Goal: Information Seeking & Learning: Learn about a topic

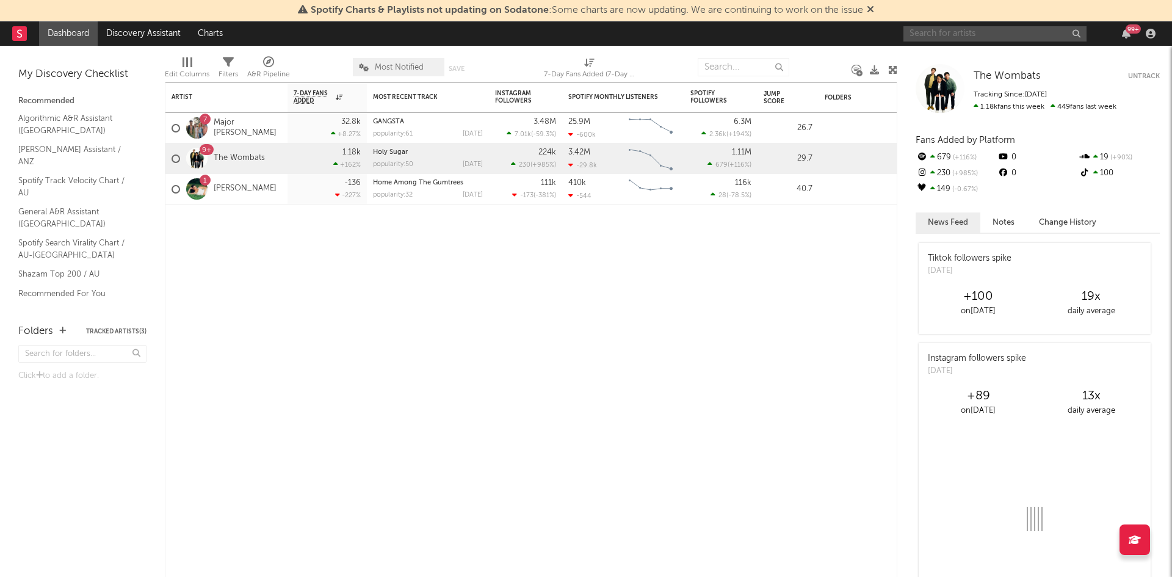
click at [1031, 38] on input "text" at bounding box center [994, 33] width 183 height 15
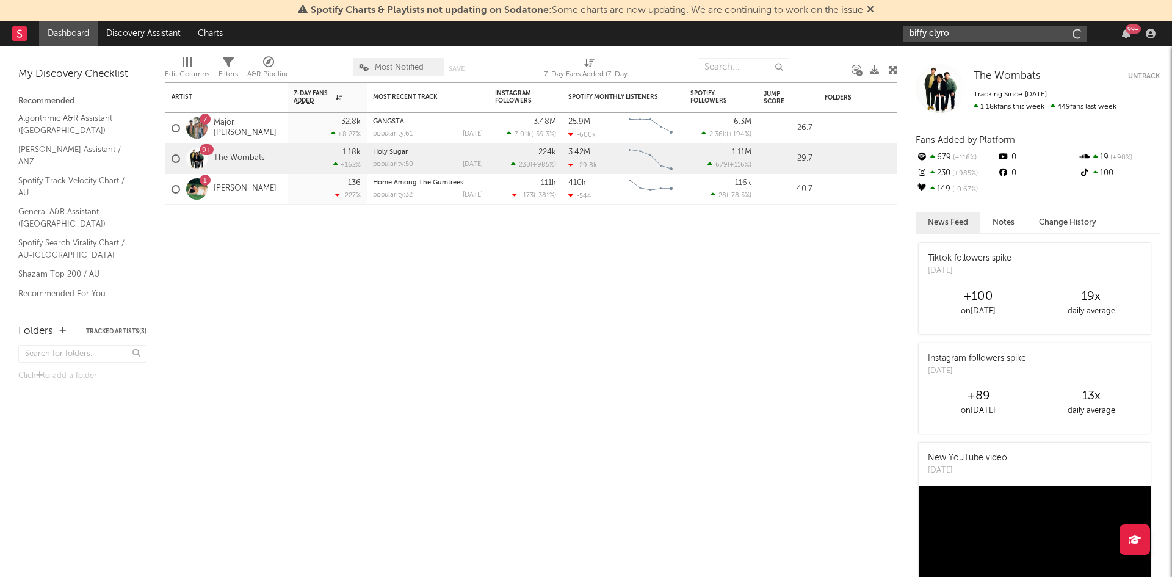
type input "biffy clyro"
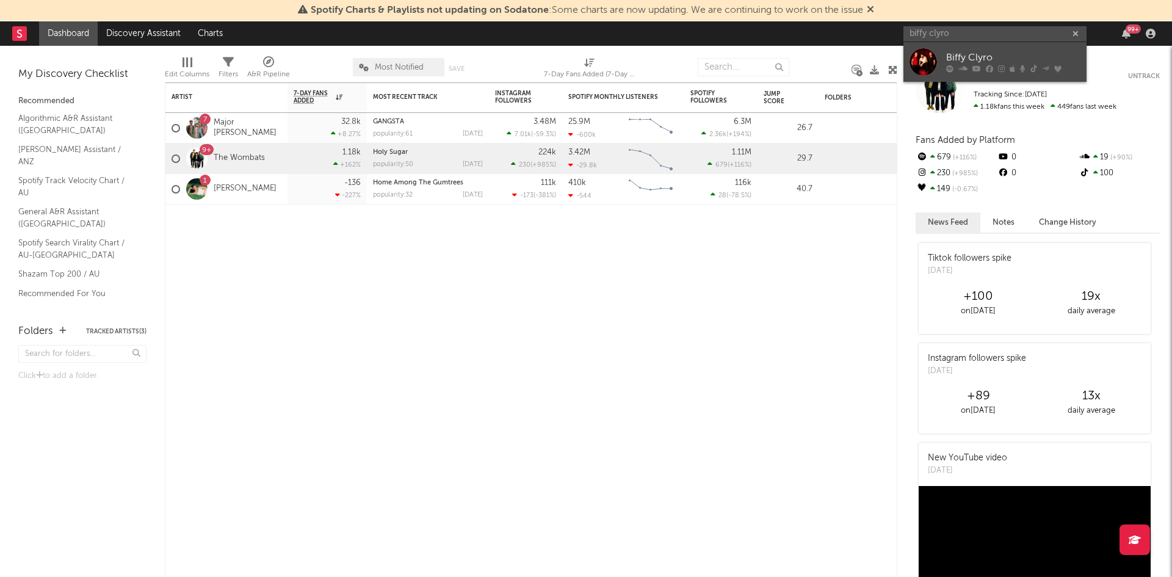
click at [1018, 61] on div "Biffy Clyro" at bounding box center [1013, 58] width 134 height 15
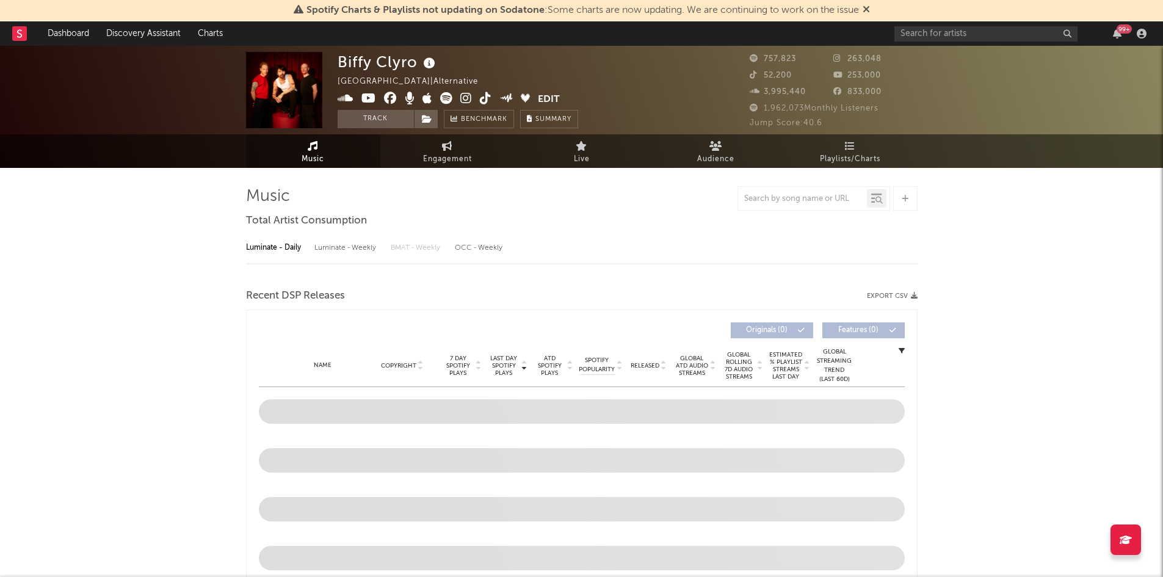
select select "6m"
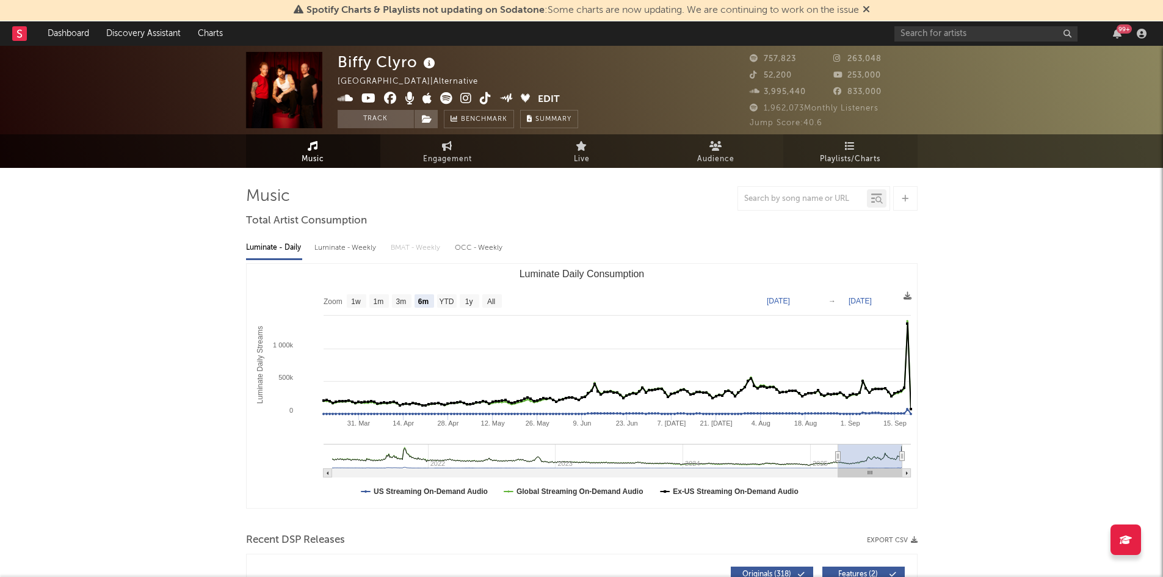
click at [876, 152] on span "Playlists/Charts" at bounding box center [850, 159] width 60 height 15
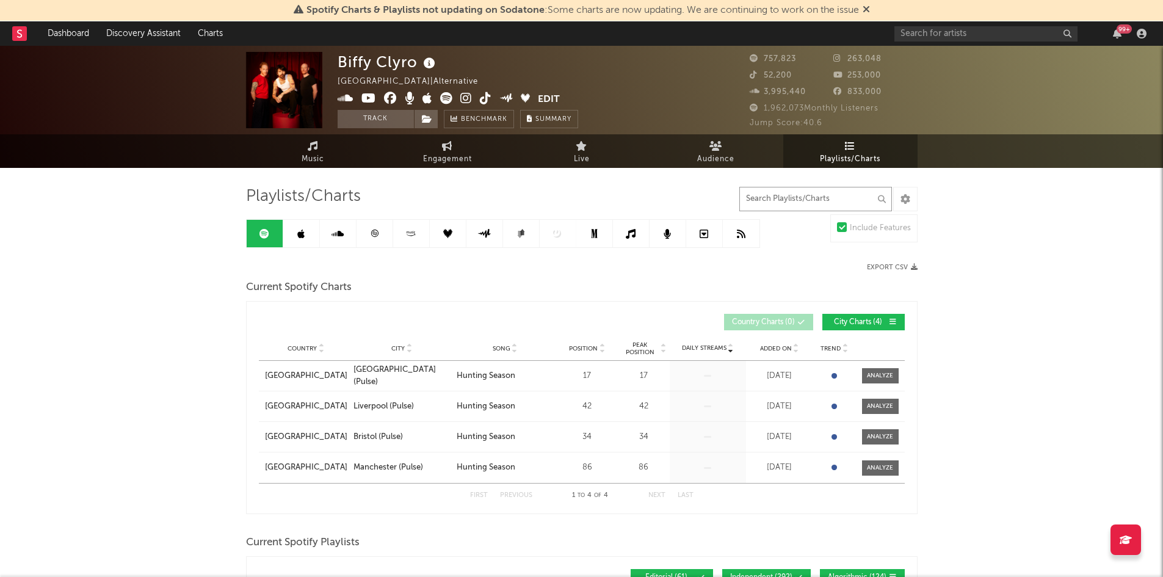
click at [831, 201] on input "text" at bounding box center [815, 199] width 153 height 24
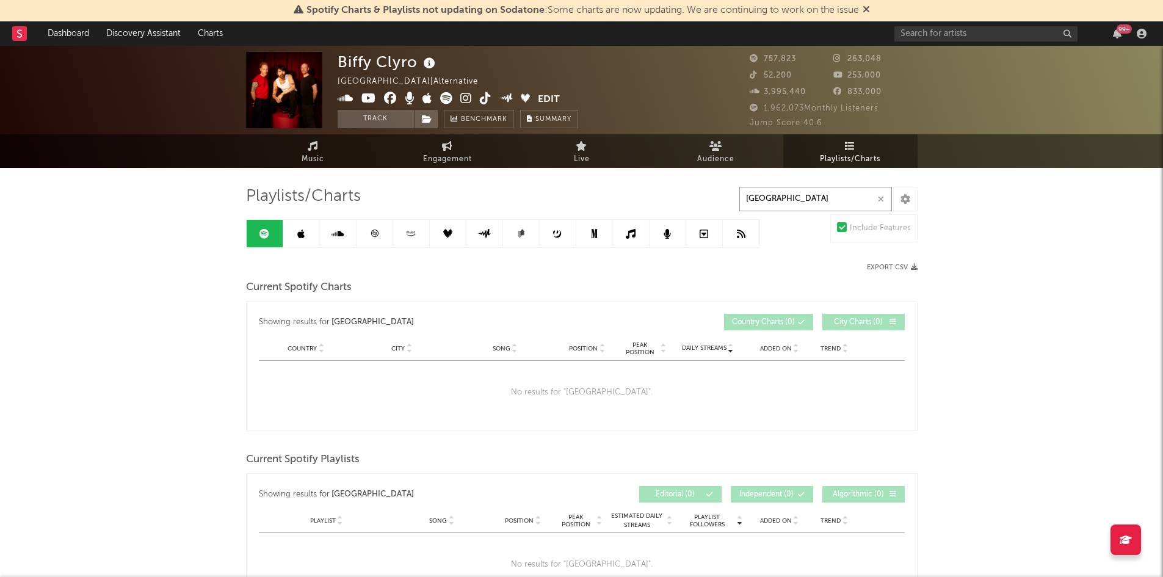
type input "[GEOGRAPHIC_DATA]"
click at [295, 241] on link at bounding box center [301, 233] width 37 height 27
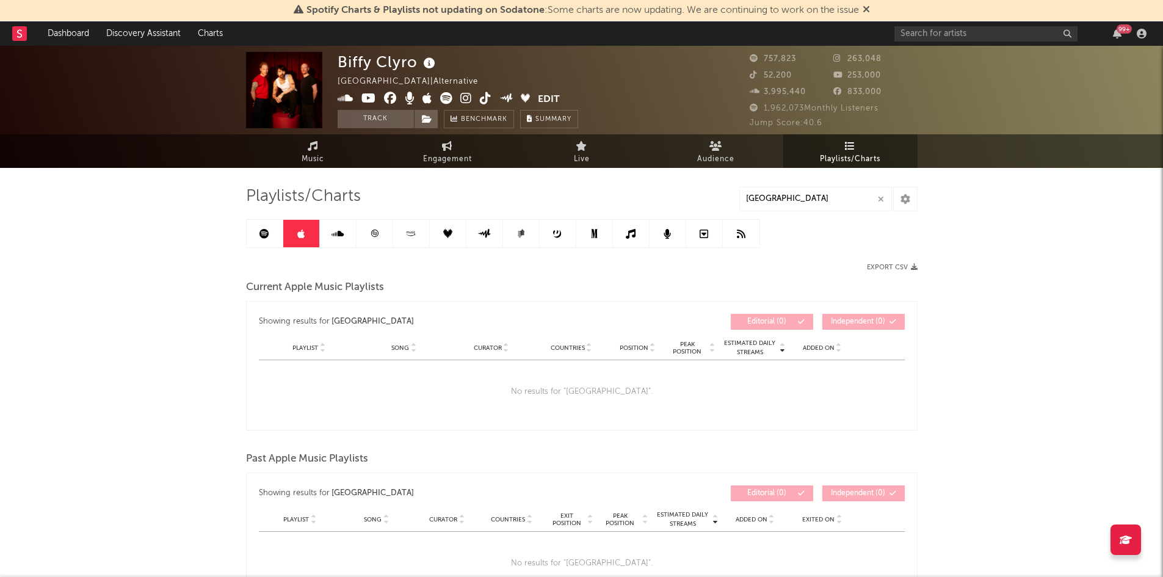
click at [375, 238] on link at bounding box center [374, 233] width 37 height 27
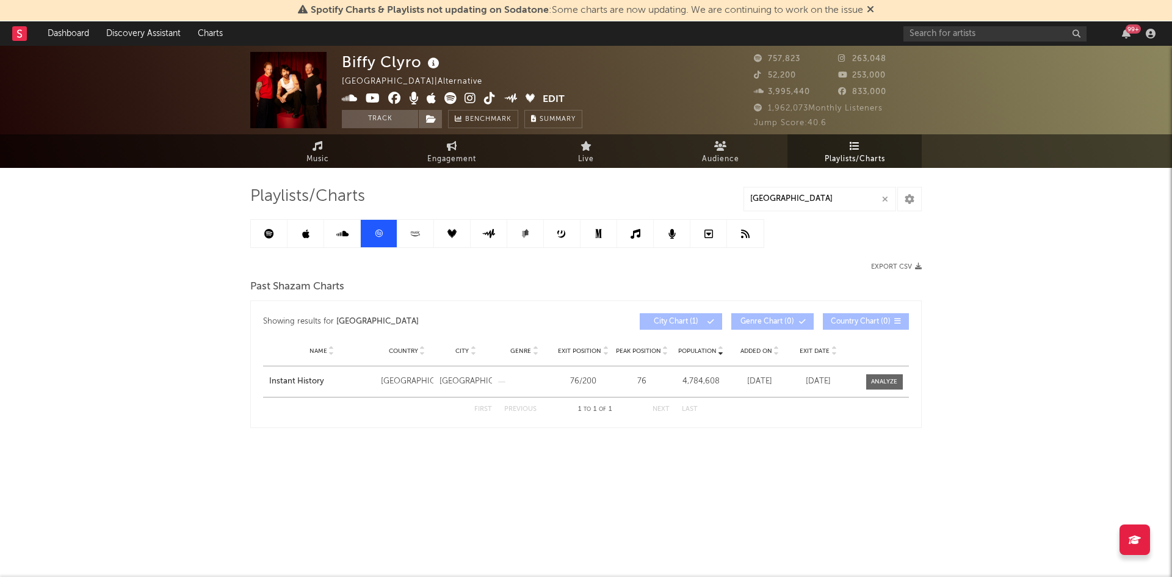
click at [406, 236] on link at bounding box center [415, 233] width 37 height 27
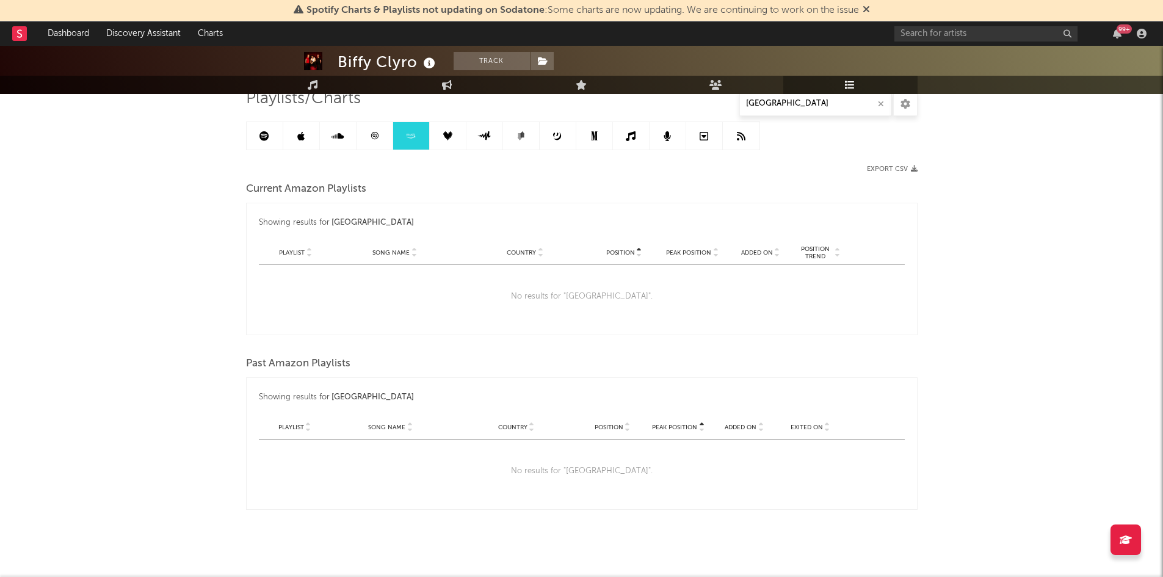
scroll to position [103, 0]
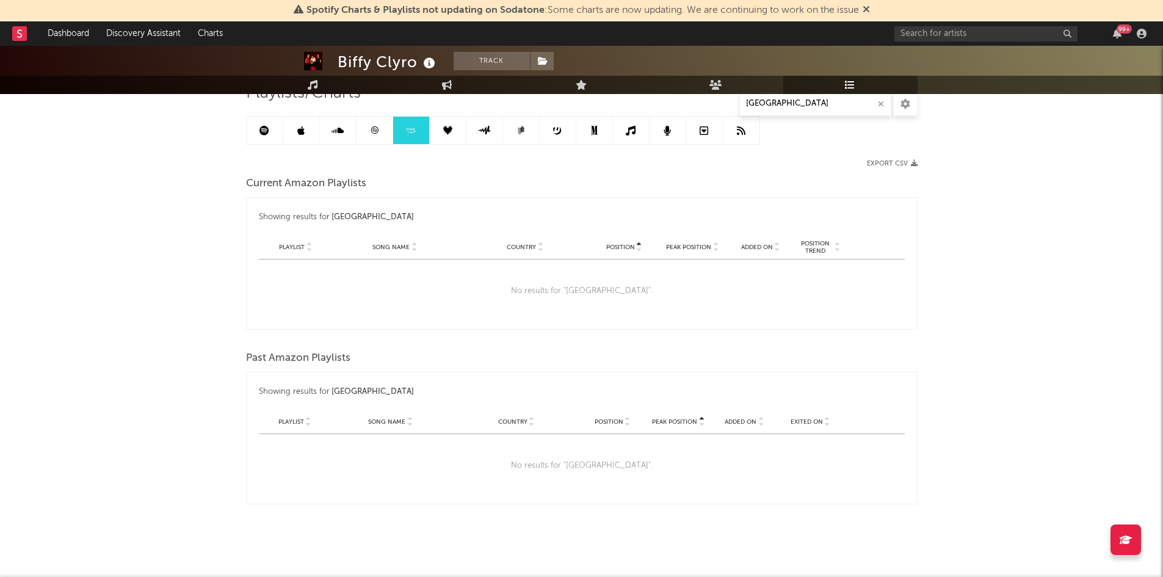
click at [298, 123] on link at bounding box center [301, 130] width 37 height 27
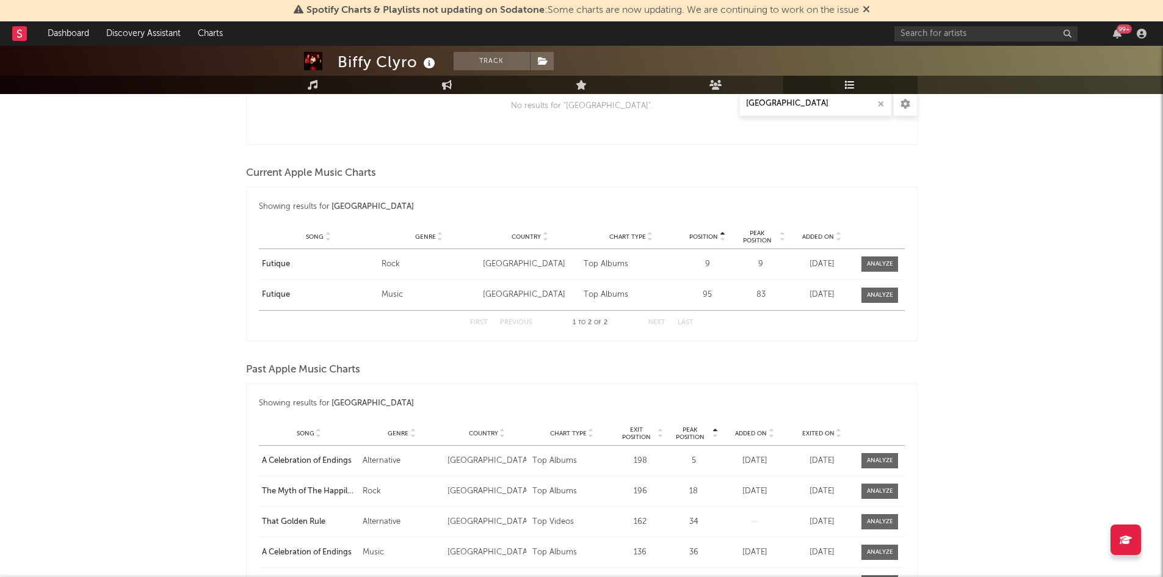
scroll to position [610, 0]
